Goal: Task Accomplishment & Management: Complete application form

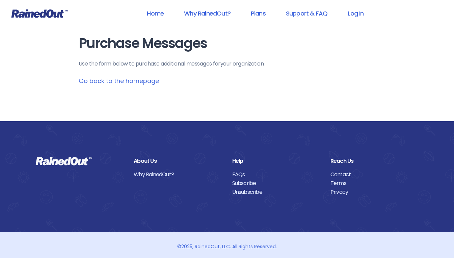
click at [117, 81] on link "Go back to the homepage" at bounding box center [119, 81] width 80 height 8
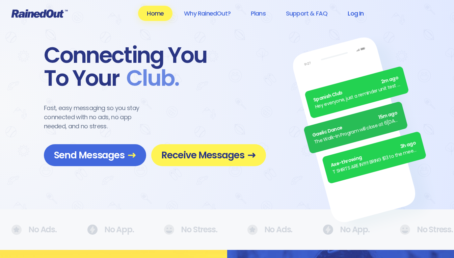
click at [355, 13] on link "Log In" at bounding box center [355, 13] width 33 height 15
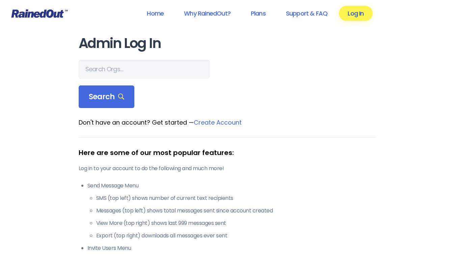
click at [353, 18] on link "Log In" at bounding box center [355, 13] width 33 height 15
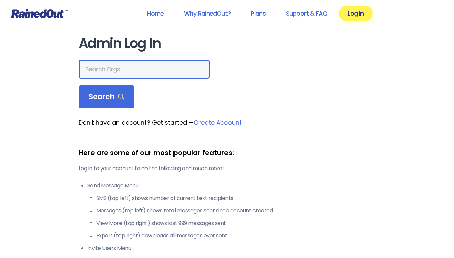
click at [129, 71] on input "text" at bounding box center [144, 69] width 131 height 19
type input "electric 1"
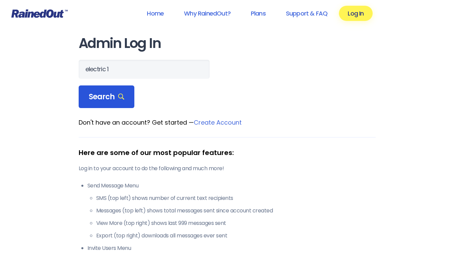
click at [121, 98] on icon at bounding box center [121, 96] width 6 height 6
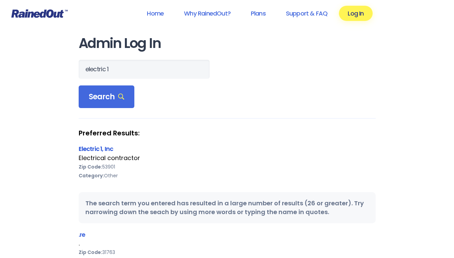
click at [89, 147] on link "Electric 1, Inc" at bounding box center [96, 148] width 35 height 8
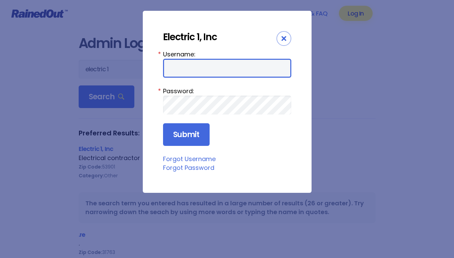
click at [186, 62] on input "Username:" at bounding box center [227, 68] width 128 height 19
type input "a"
type input "vera121805"
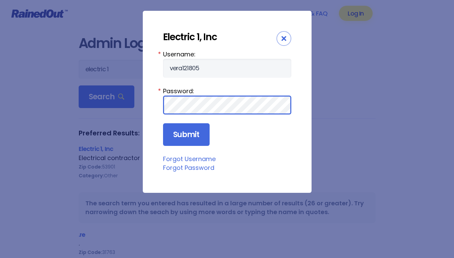
click at [163, 123] on input "Submit" at bounding box center [186, 134] width 47 height 23
